Goal: Information Seeking & Learning: Understand process/instructions

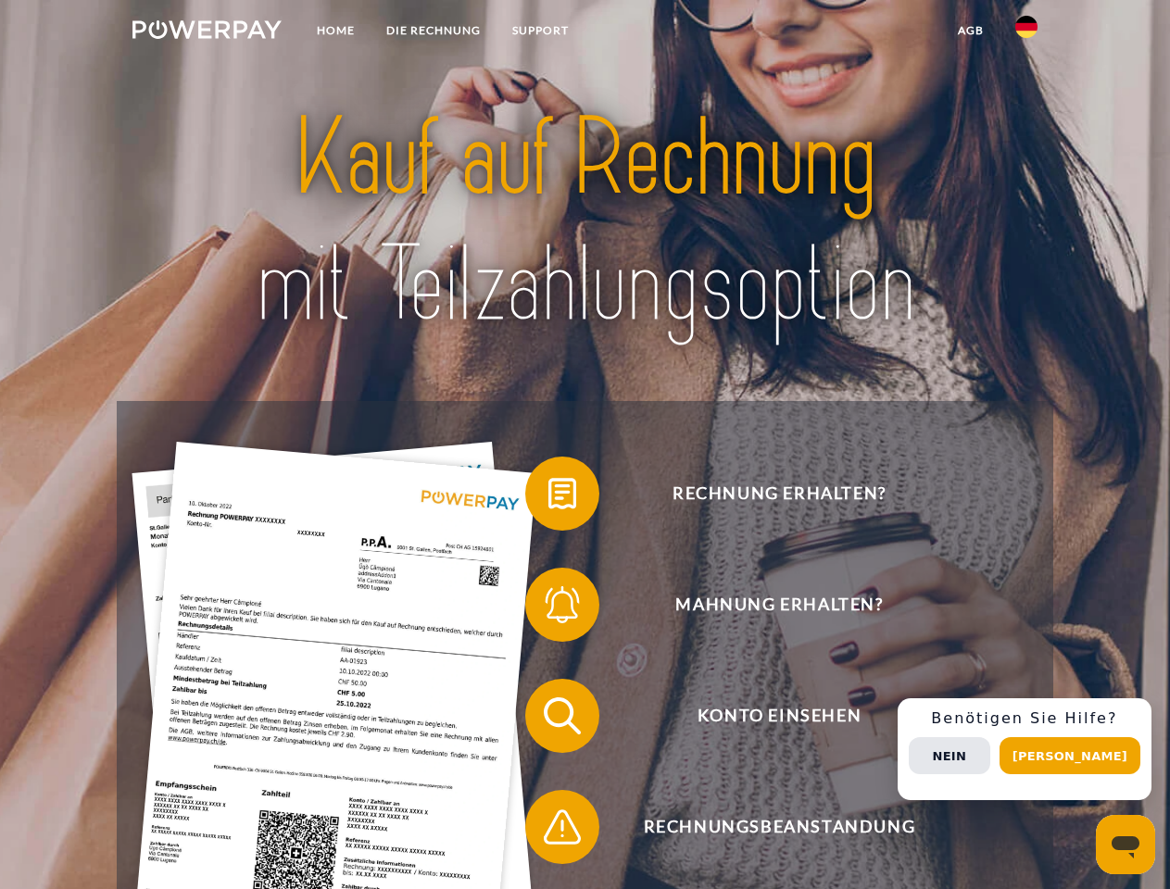
click at [207, 32] on img at bounding box center [206, 29] width 149 height 19
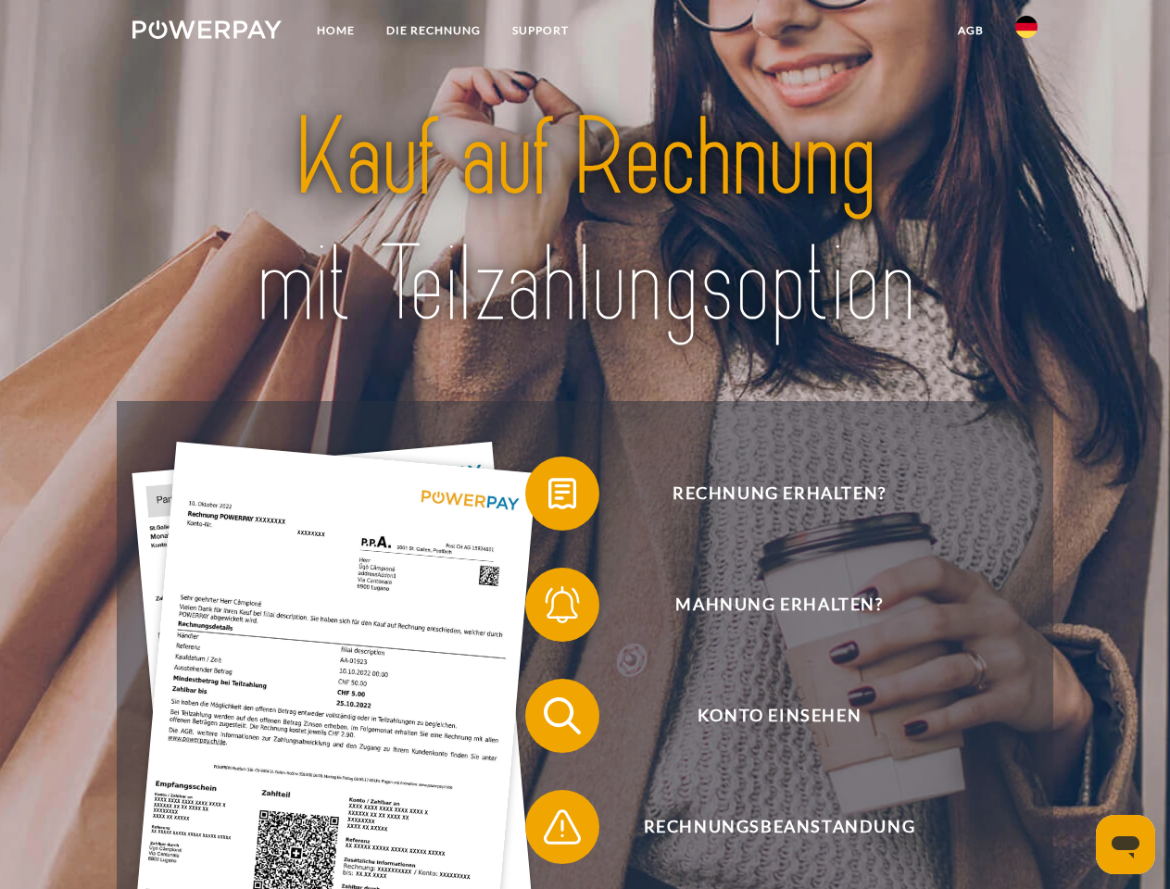
click at [1026, 32] on img at bounding box center [1026, 27] width 22 height 22
click at [970, 31] on link "agb" at bounding box center [970, 30] width 57 height 33
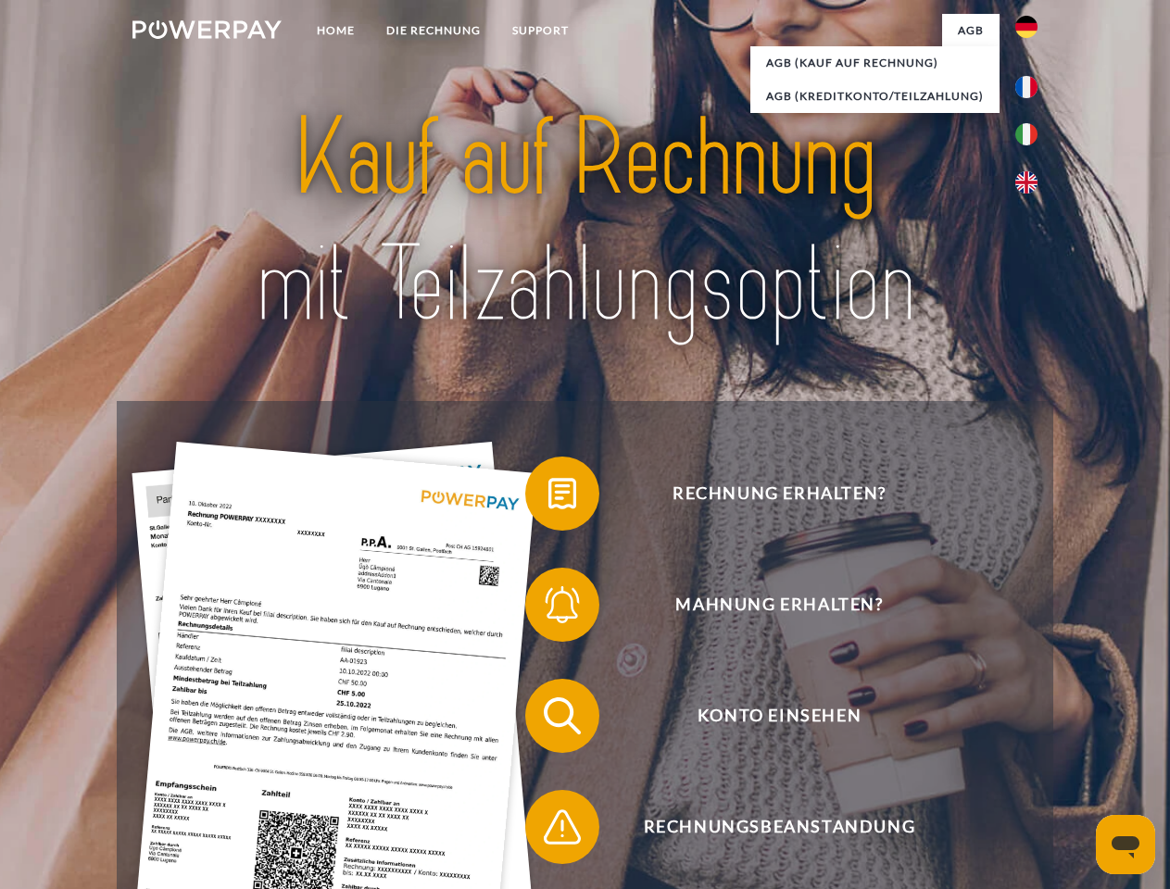
click at [548, 497] on span at bounding box center [534, 493] width 93 height 93
click at [548, 609] on span at bounding box center [534, 605] width 93 height 93
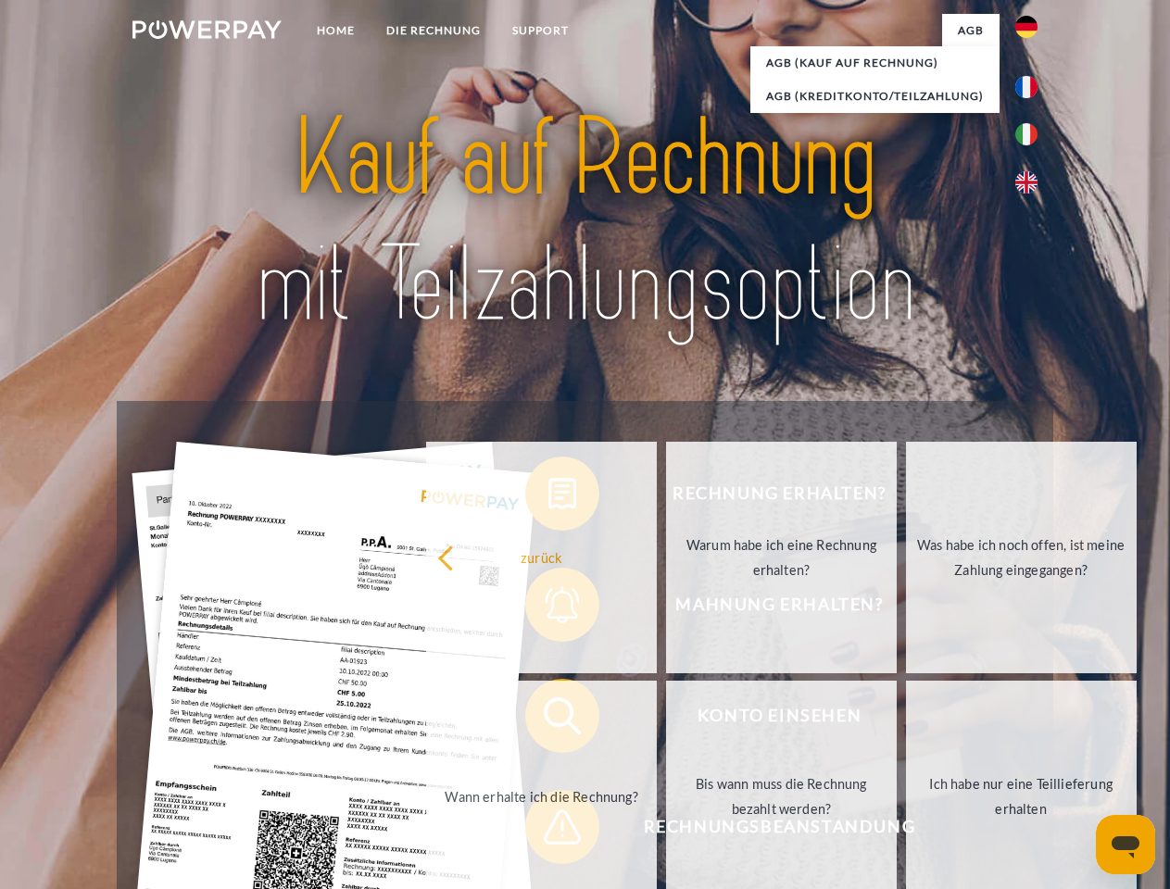
click at [666, 720] on link "Bis wann muss die Rechnung bezahlt werden?" at bounding box center [781, 797] width 231 height 232
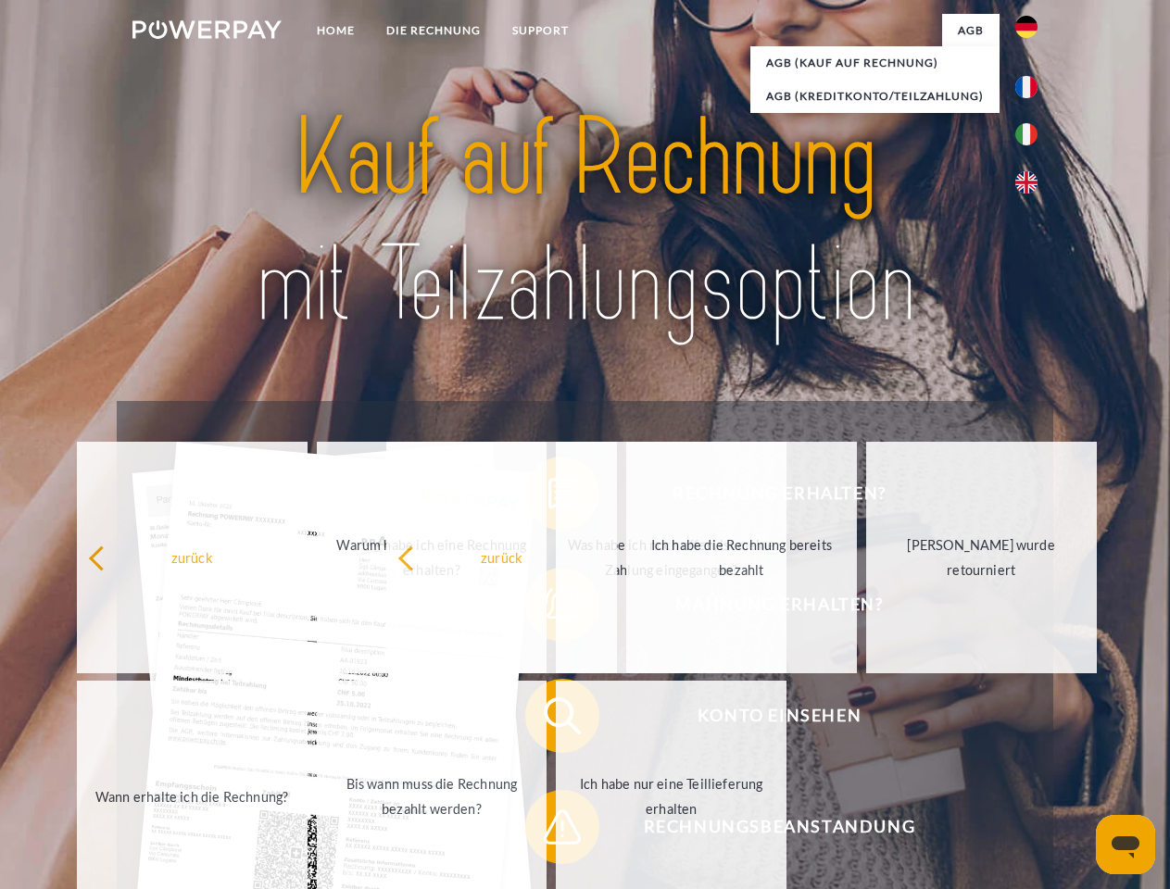
click at [548, 831] on span at bounding box center [534, 827] width 93 height 93
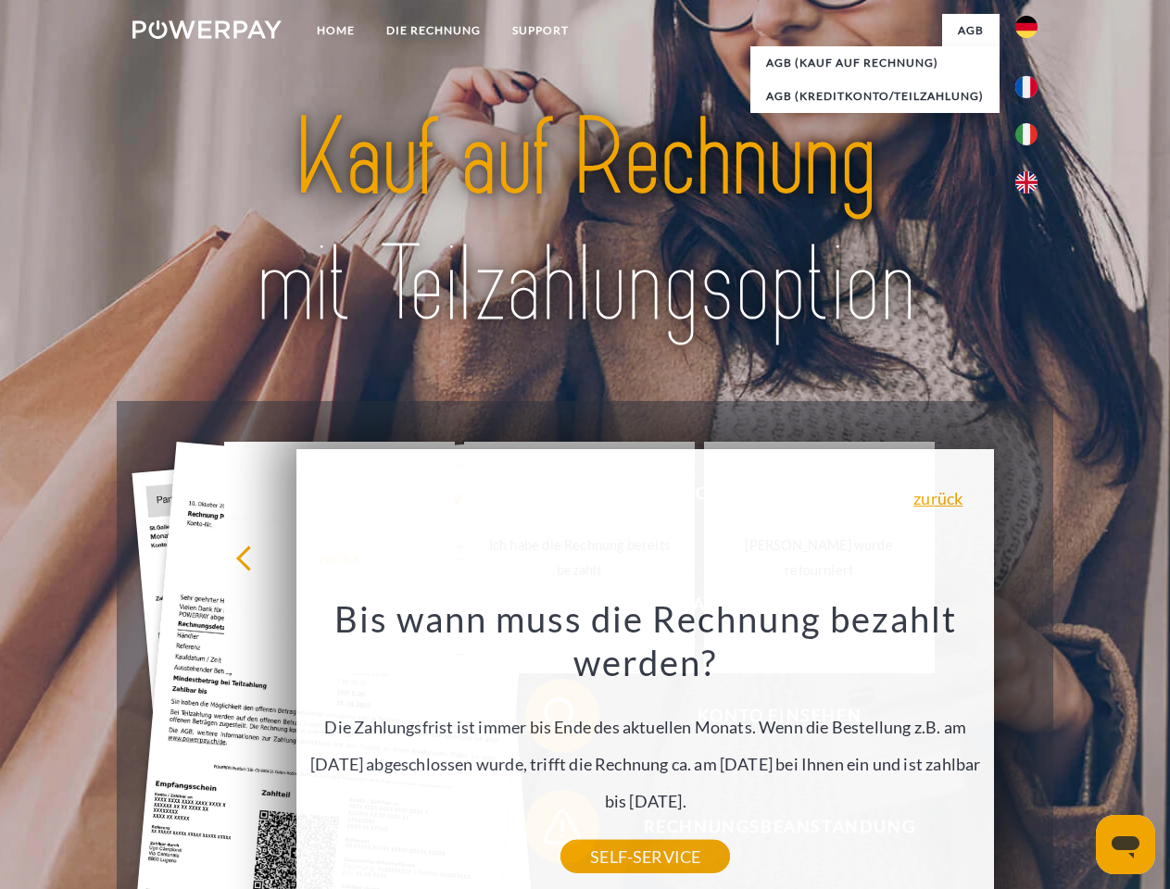
click at [1031, 749] on div "Rechnung erhalten? Mahnung erhalten? Konto einsehen" at bounding box center [585, 771] width 936 height 741
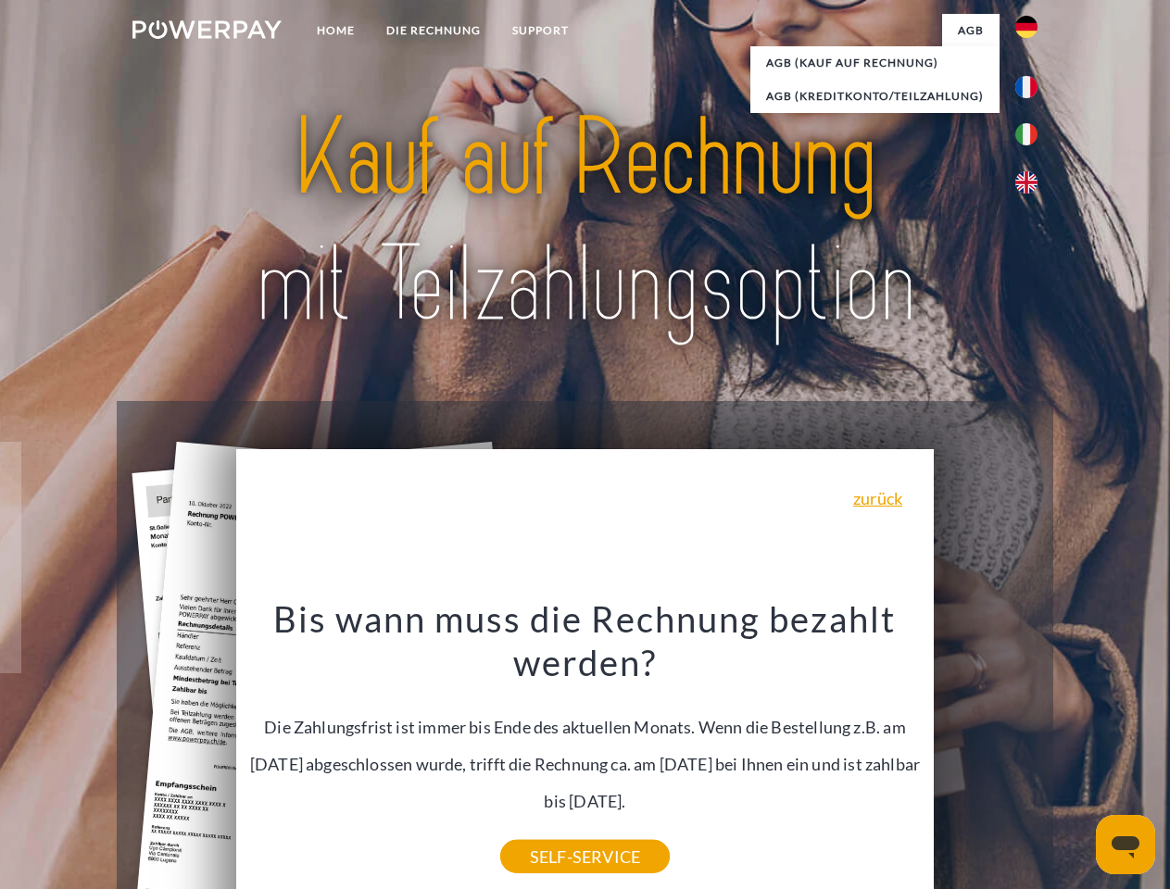
click at [986, 753] on span "Konto einsehen" at bounding box center [779, 716] width 454 height 74
click at [1077, 756] on header "Home DIE RECHNUNG SUPPORT" at bounding box center [585, 639] width 1170 height 1279
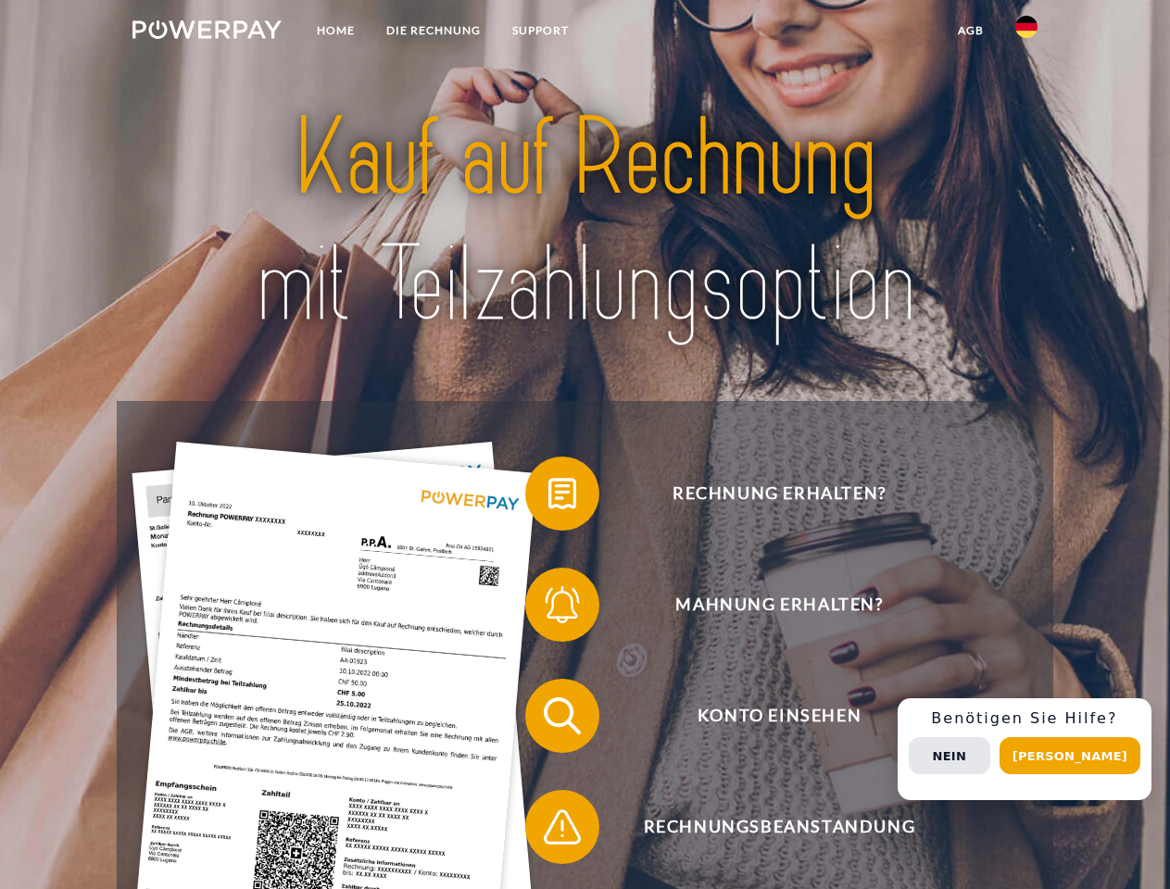
click at [207, 32] on img at bounding box center [206, 29] width 149 height 19
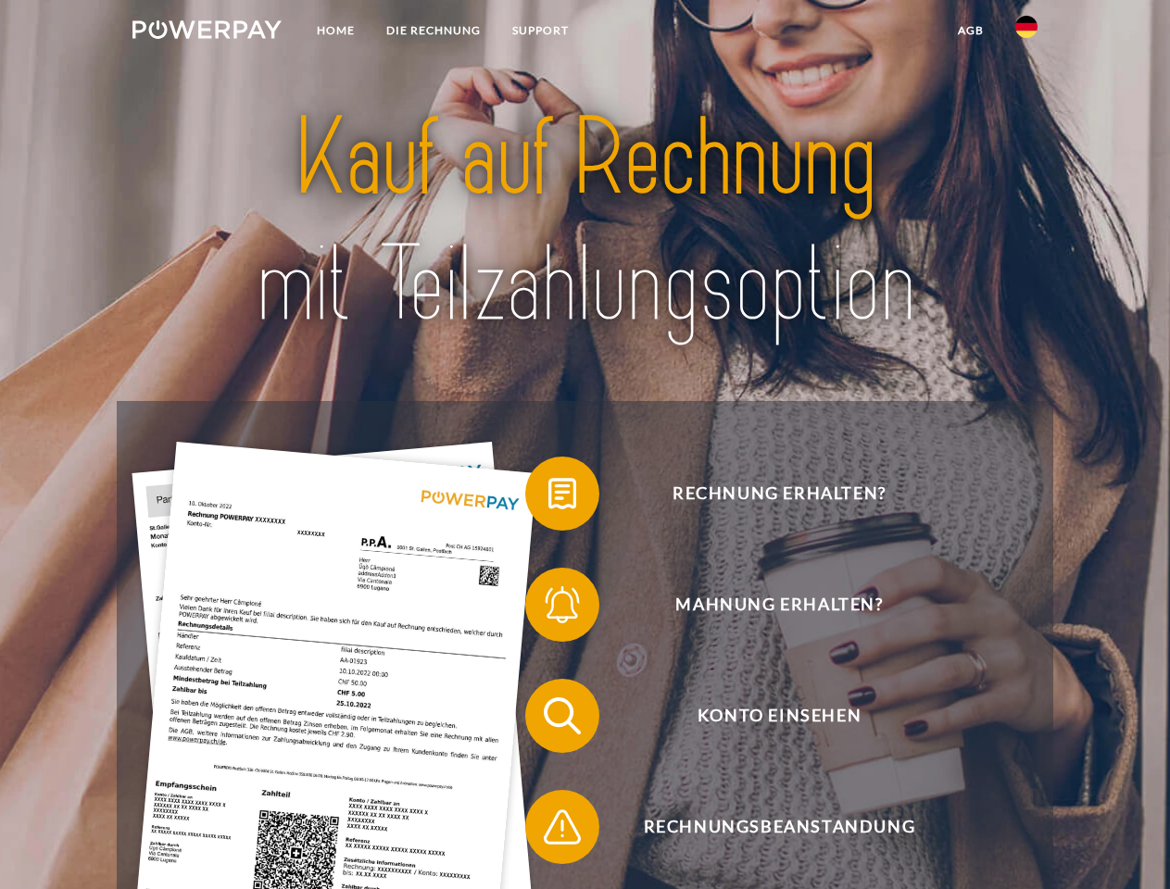
click at [1026, 32] on img at bounding box center [1026, 27] width 22 height 22
click at [970, 31] on link "agb" at bounding box center [970, 30] width 57 height 33
click at [548, 497] on span at bounding box center [534, 493] width 93 height 93
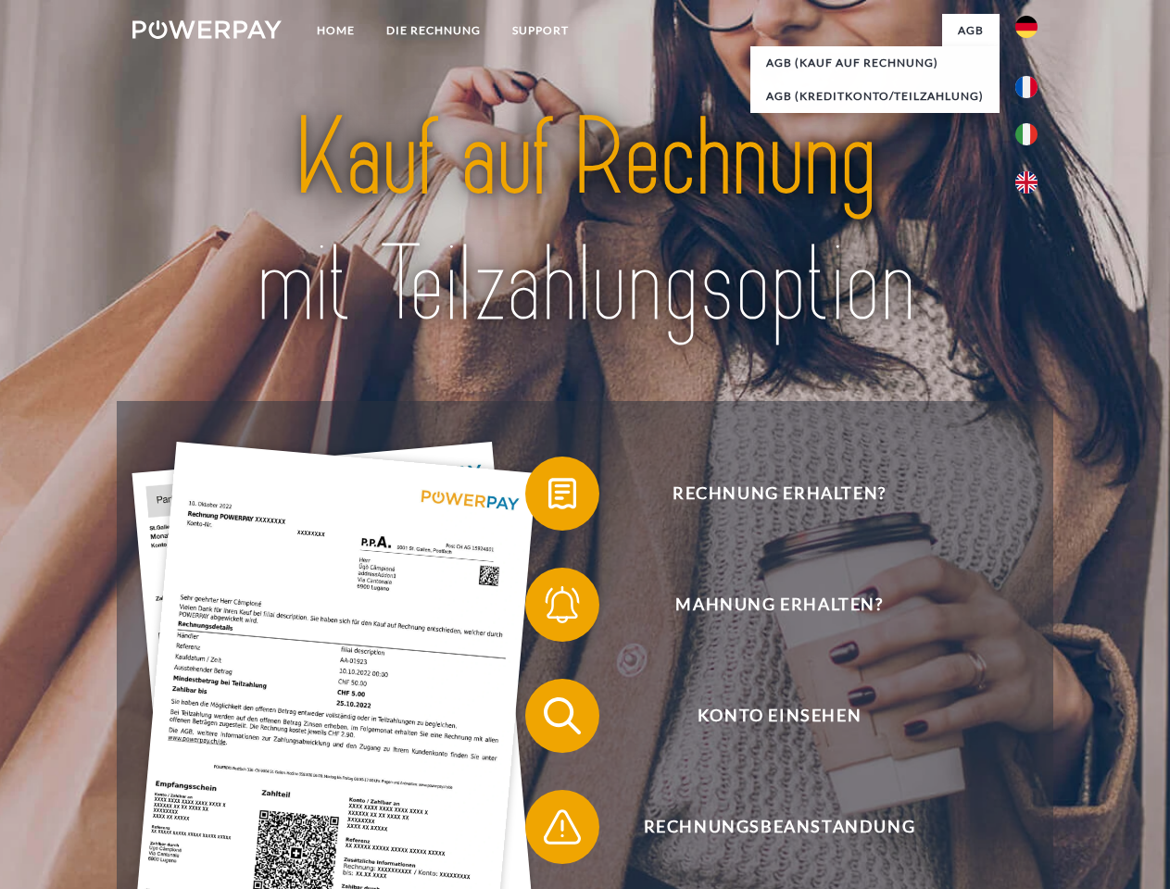
click at [548, 609] on div "Rechnung erhalten? Mahnung erhalten? Konto einsehen" at bounding box center [585, 771] width 936 height 741
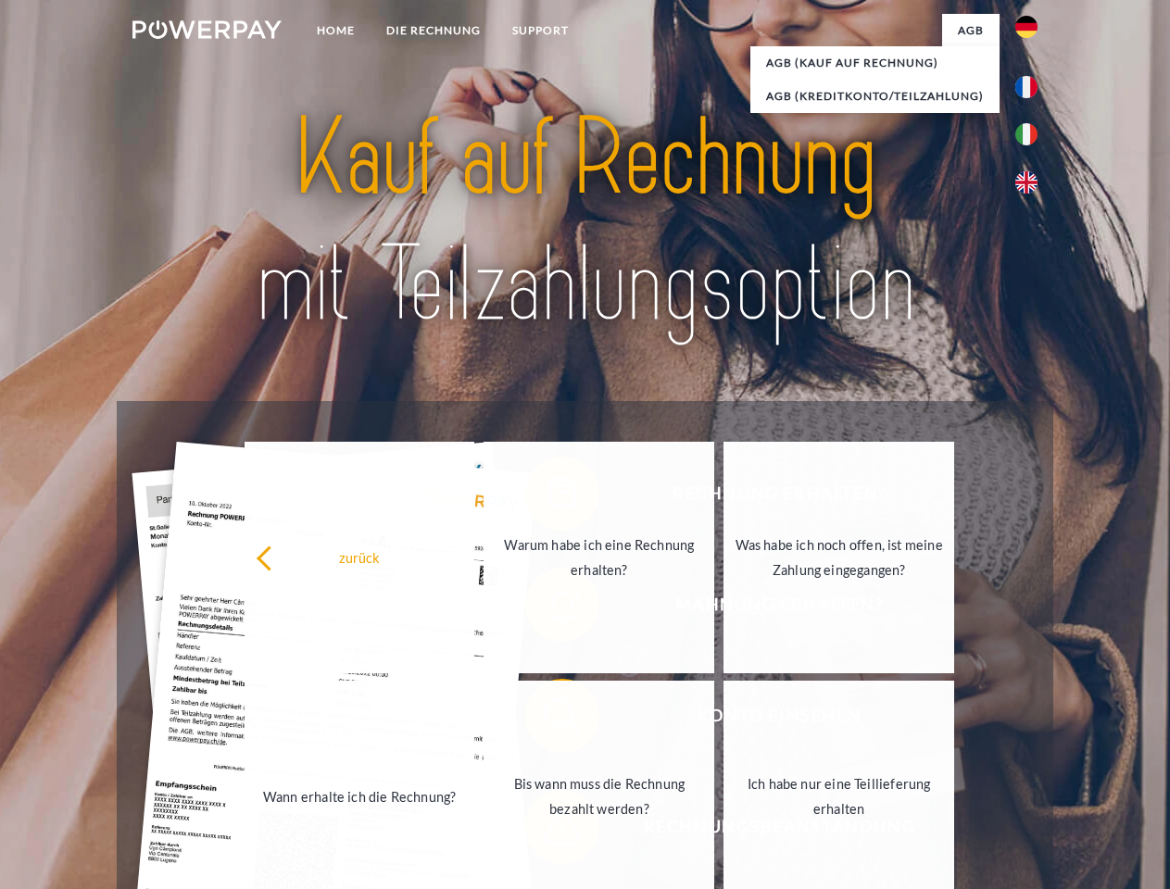
click at [548, 720] on link "Bis wann muss die Rechnung bezahlt werden?" at bounding box center [599, 797] width 231 height 232
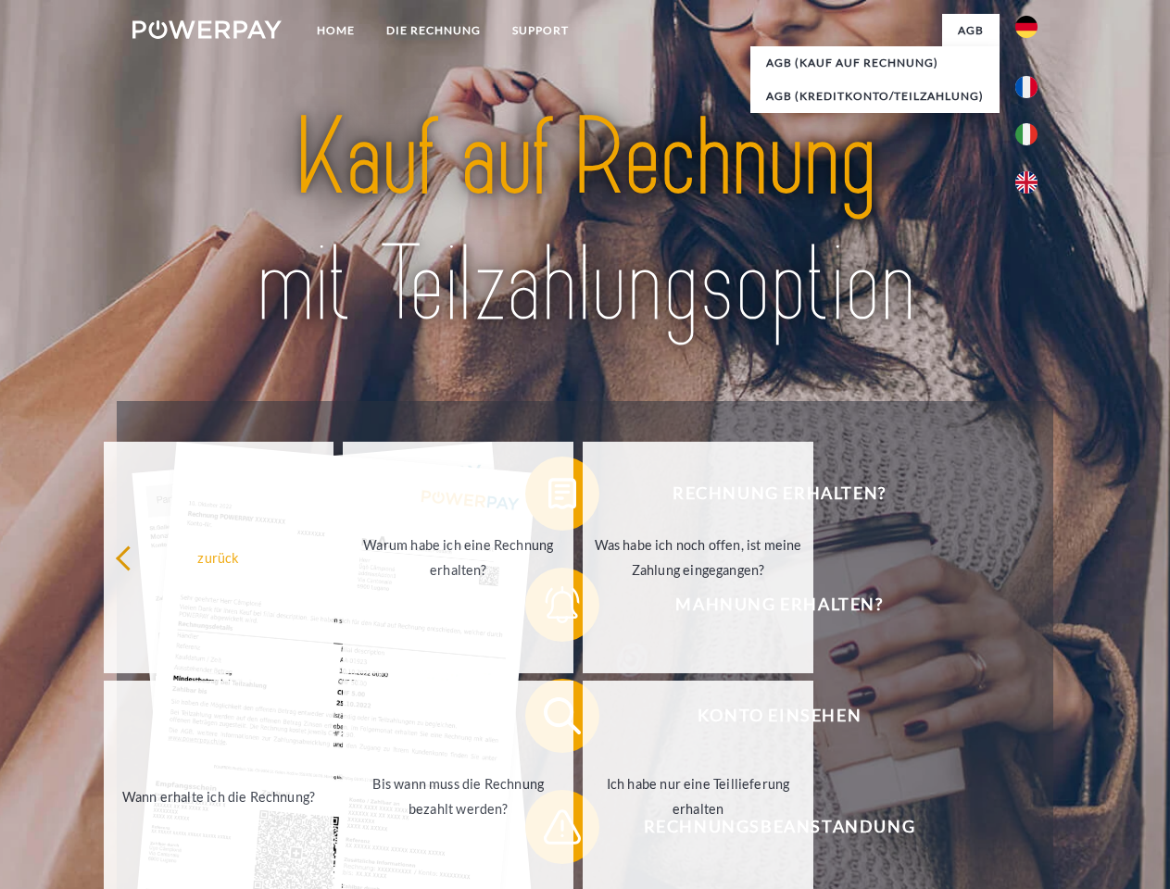
click at [548, 831] on span at bounding box center [534, 827] width 93 height 93
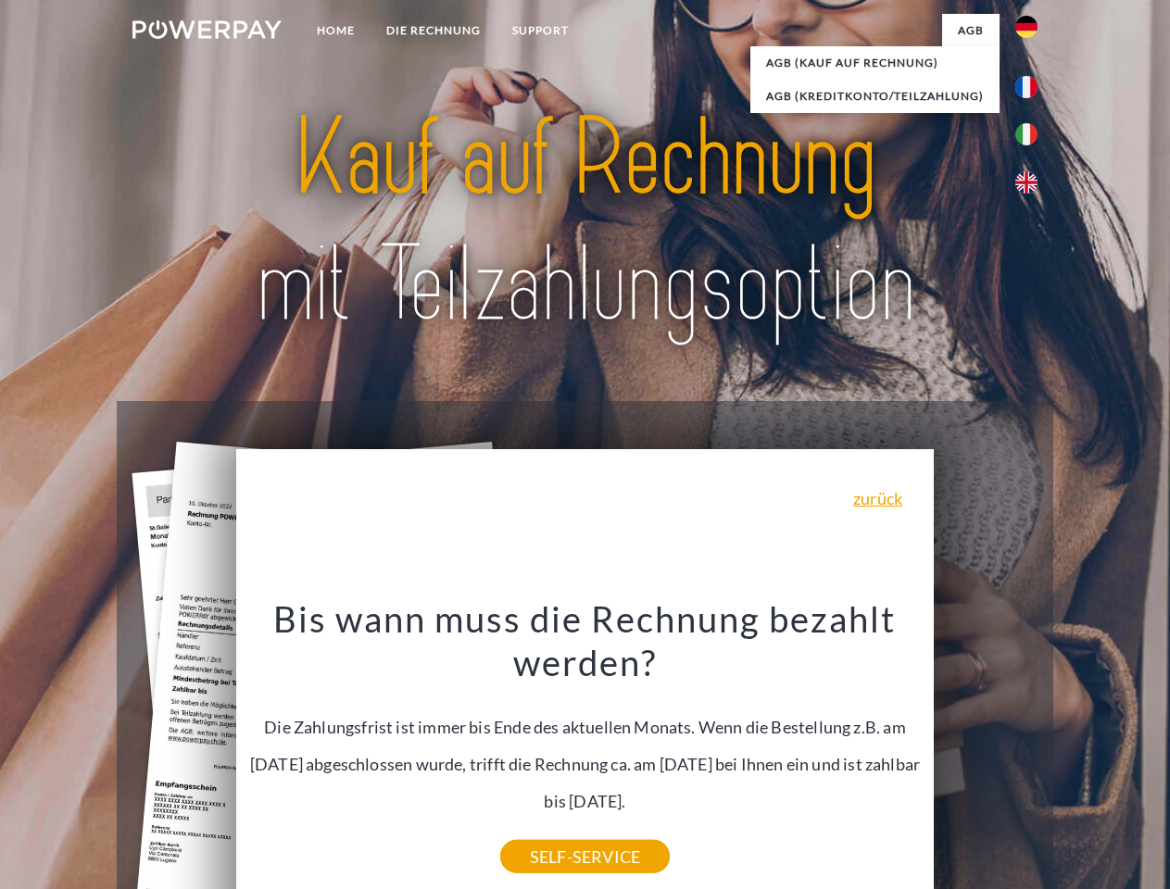
click at [1031, 749] on div "Rechnung erhalten? Mahnung erhalten? Konto einsehen" at bounding box center [585, 771] width 936 height 741
click at [986, 753] on span "Konto einsehen" at bounding box center [779, 716] width 454 height 74
click at [1077, 756] on header "Home DIE RECHNUNG SUPPORT" at bounding box center [585, 639] width 1170 height 1279
